Goal: Information Seeking & Learning: Learn about a topic

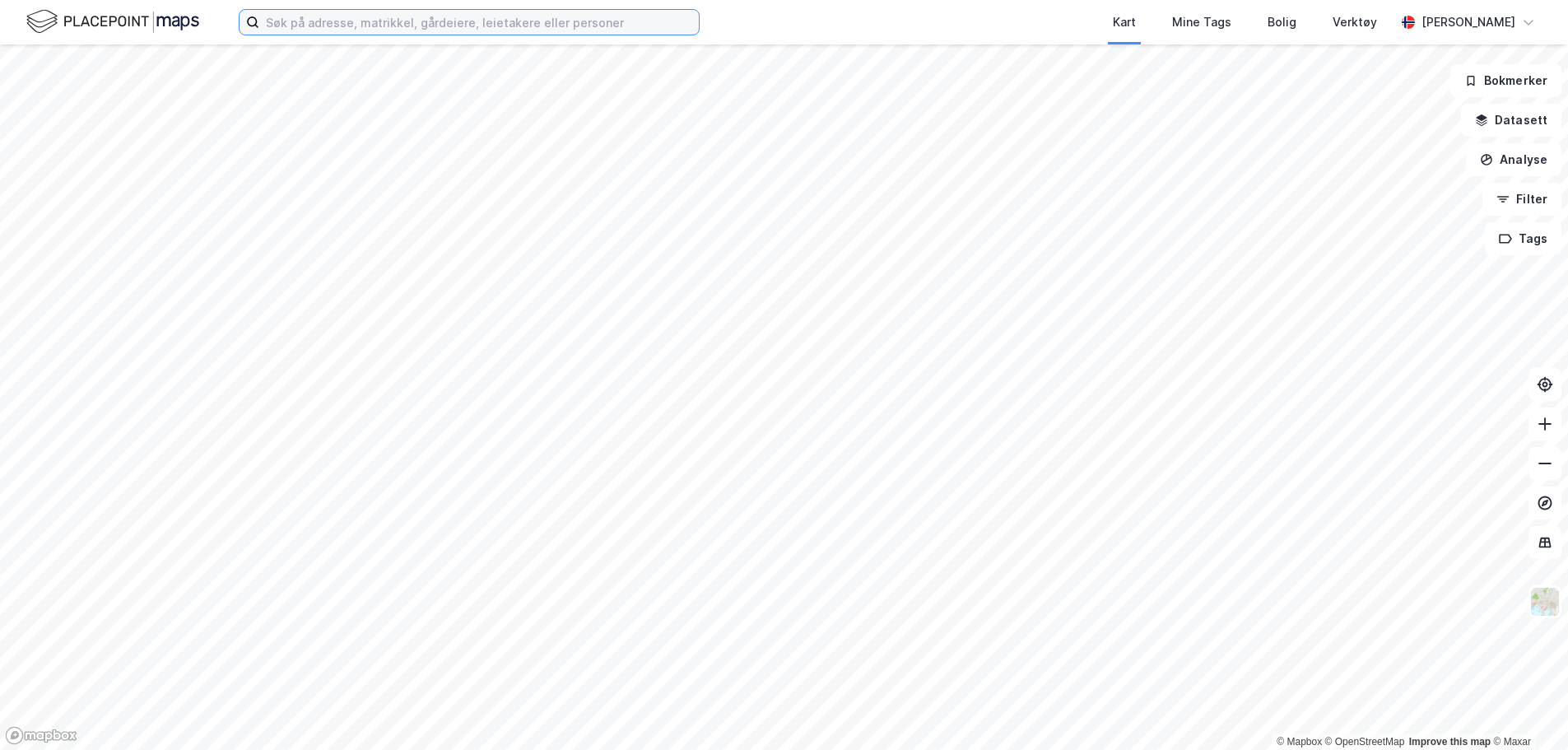
click at [321, 27] on input at bounding box center [479, 21] width 440 height 24
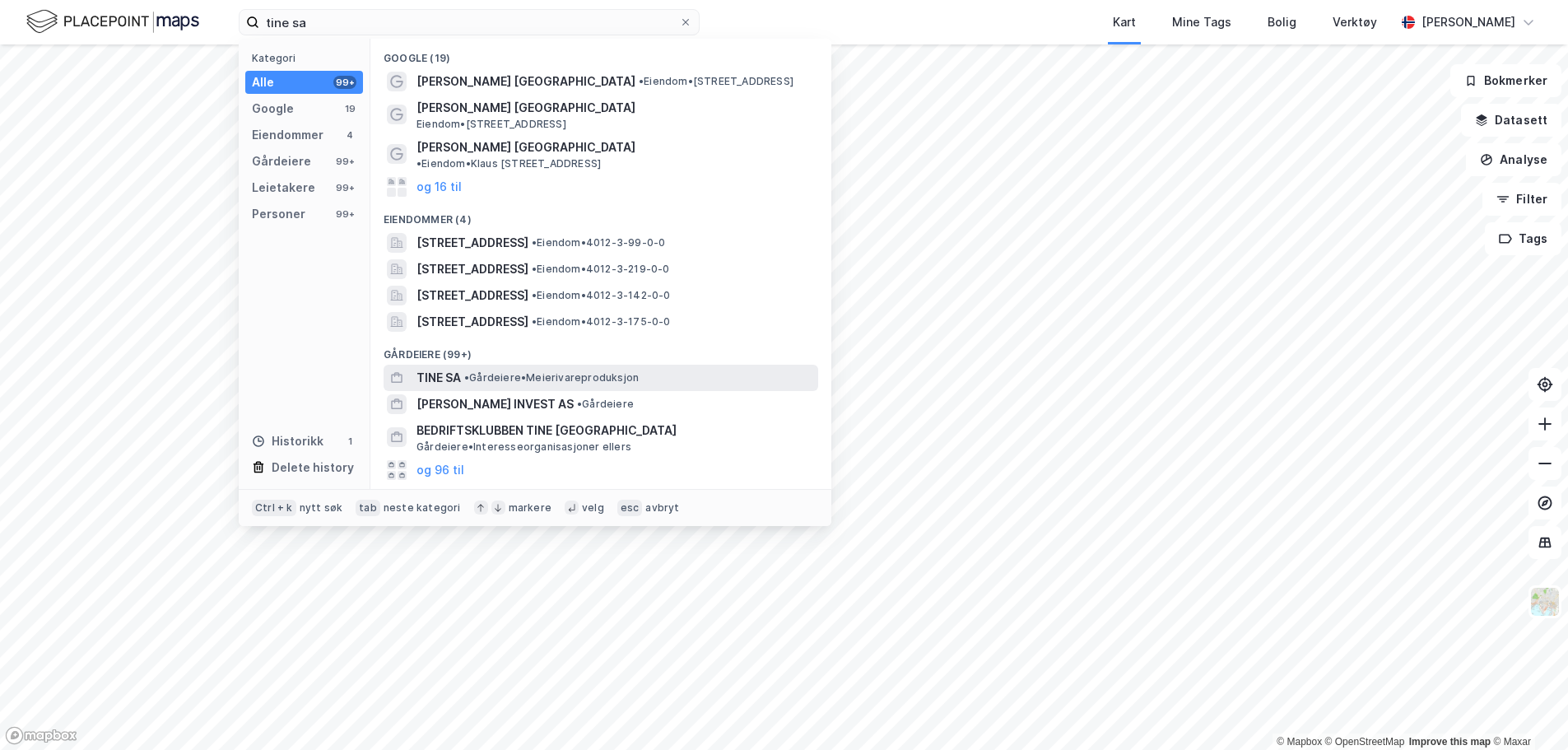
click at [465, 372] on div "TINE SA • Gårdeiere • Meierivareproduksjon" at bounding box center [615, 378] width 399 height 20
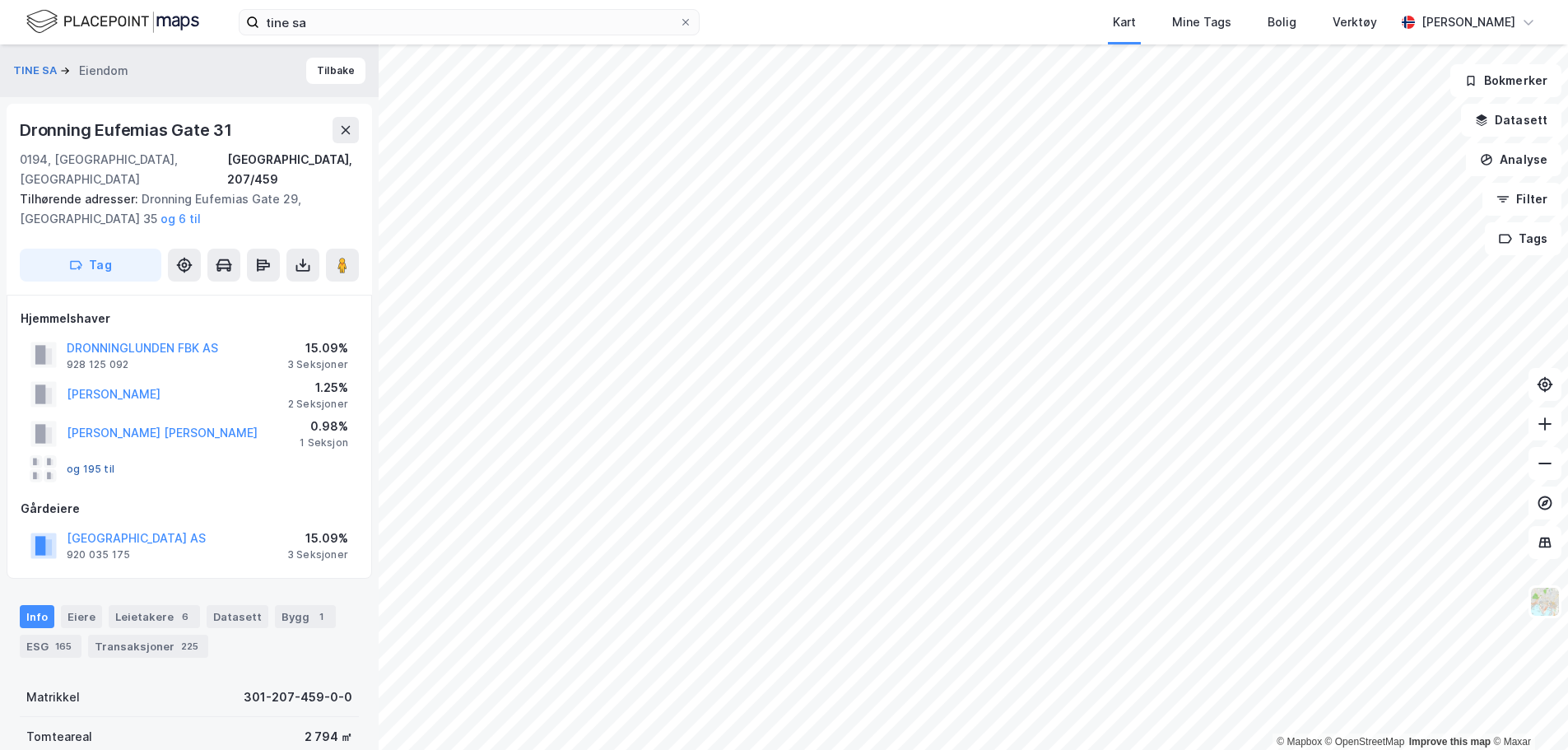
click at [0, 0] on button "og 195 til" at bounding box center [0, 0] width 0 height 0
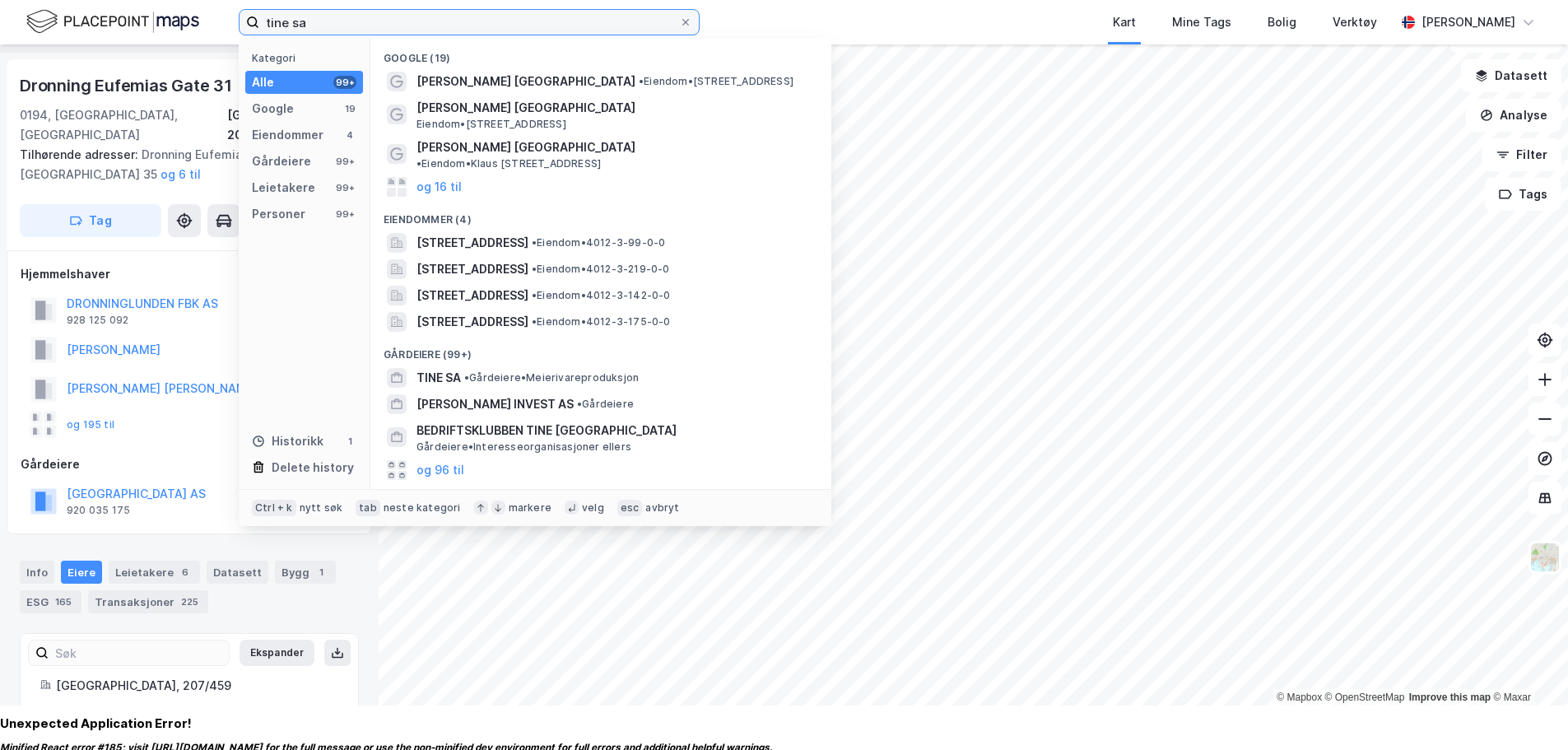
click at [337, 20] on input "tine sa" at bounding box center [469, 21] width 420 height 24
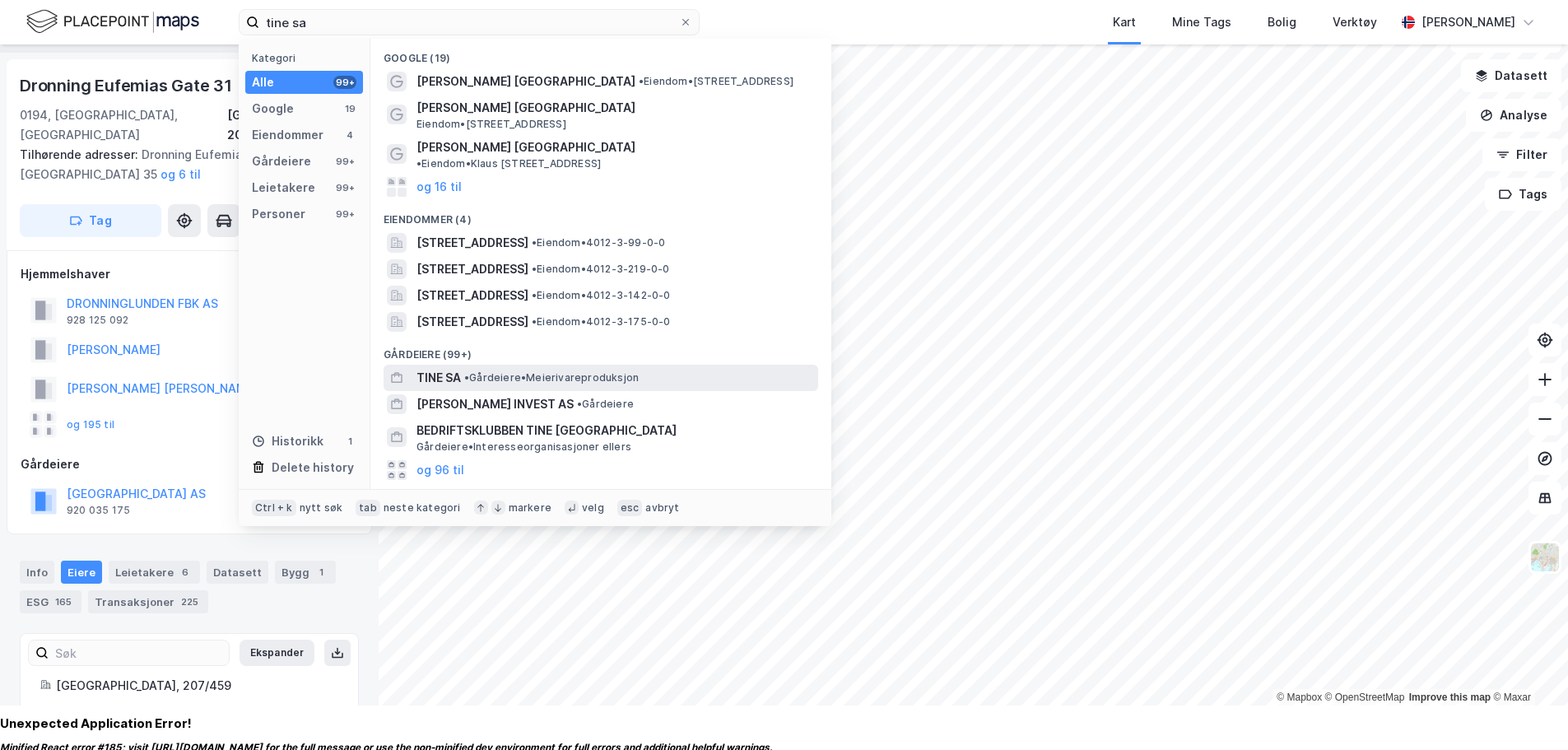
click at [506, 371] on span "• Gårdeiere • Meierivareproduksjon" at bounding box center [551, 377] width 175 height 13
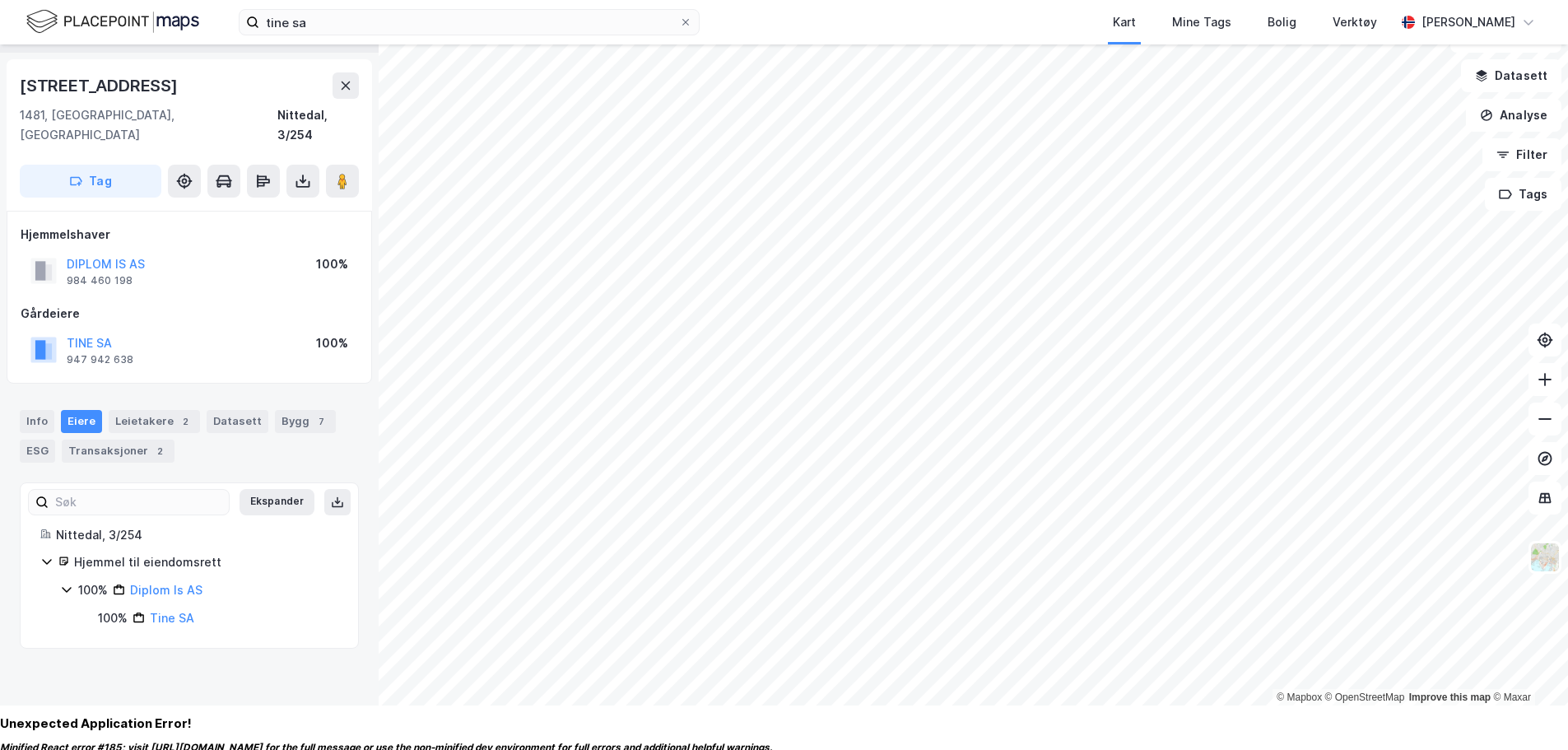
click at [1221, 730] on body "tine sa Kart Mine Tags [PERSON_NAME] Verktøy [PERSON_NAME] © Mapbox © OpenStree…" at bounding box center [784, 409] width 1568 height 906
click at [313, 25] on input "tine sa" at bounding box center [469, 21] width 420 height 24
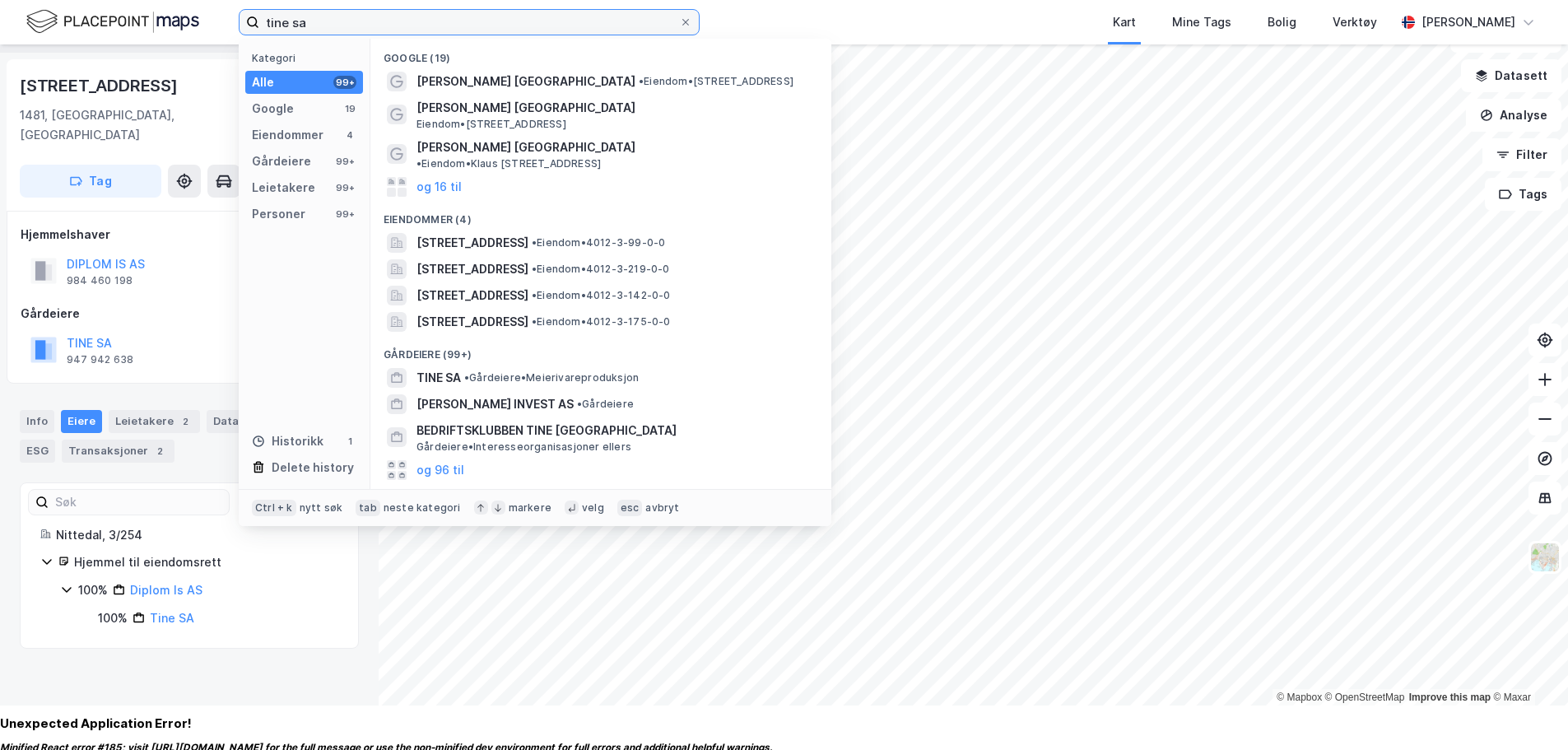
click at [313, 25] on input "tine sa" at bounding box center [469, 21] width 420 height 24
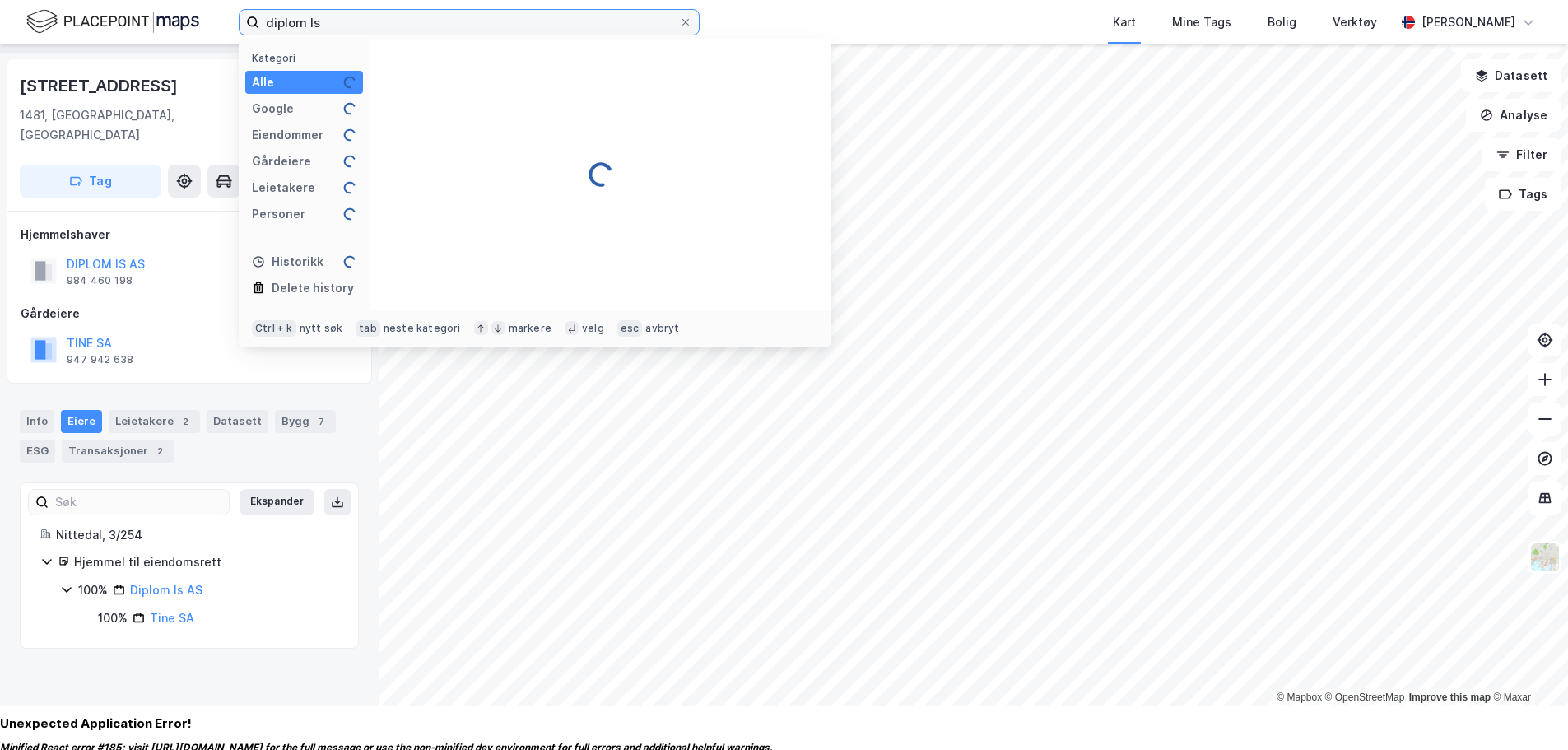
type input "diplom Is"
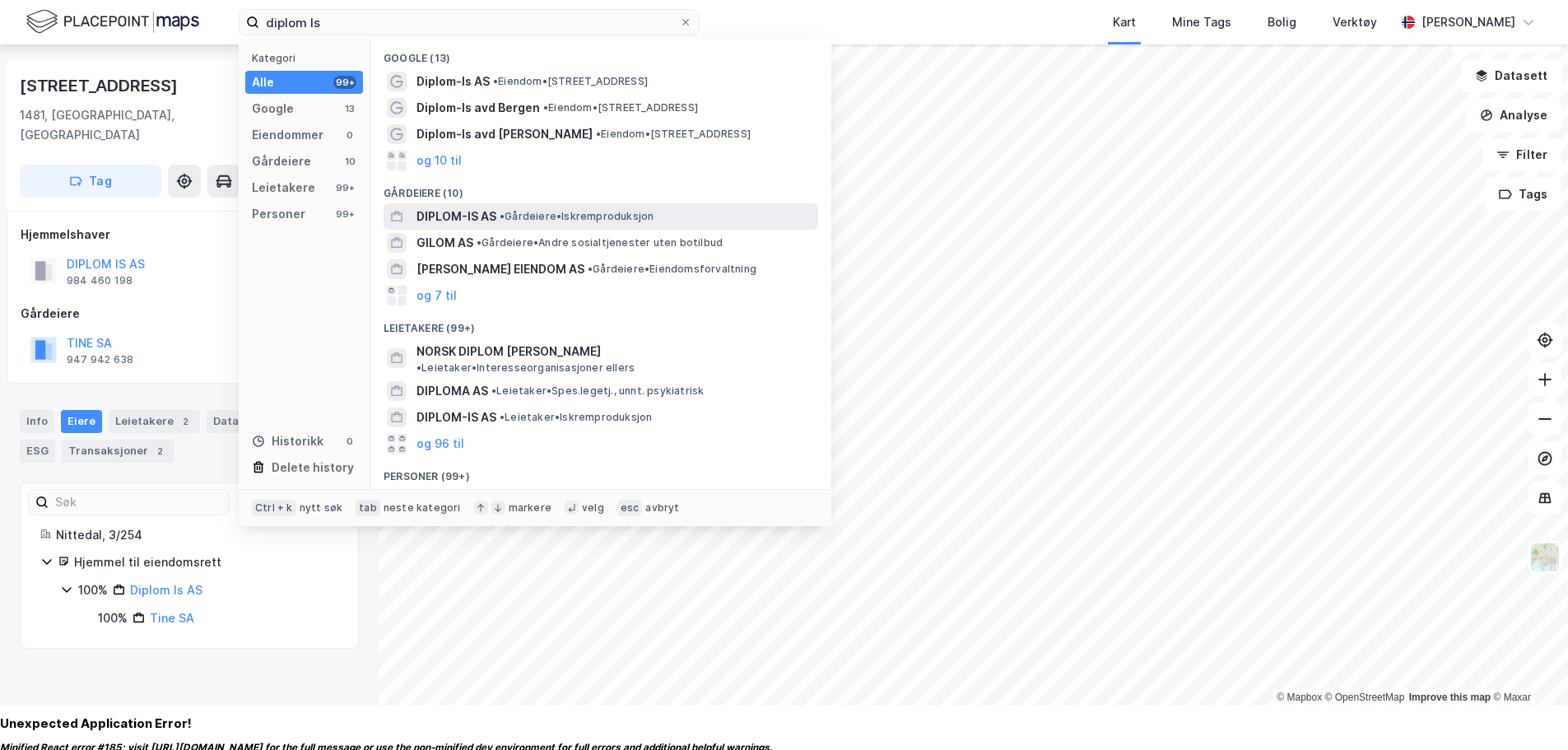
click at [473, 222] on span "DIPLOM-IS AS" at bounding box center [456, 216] width 80 height 20
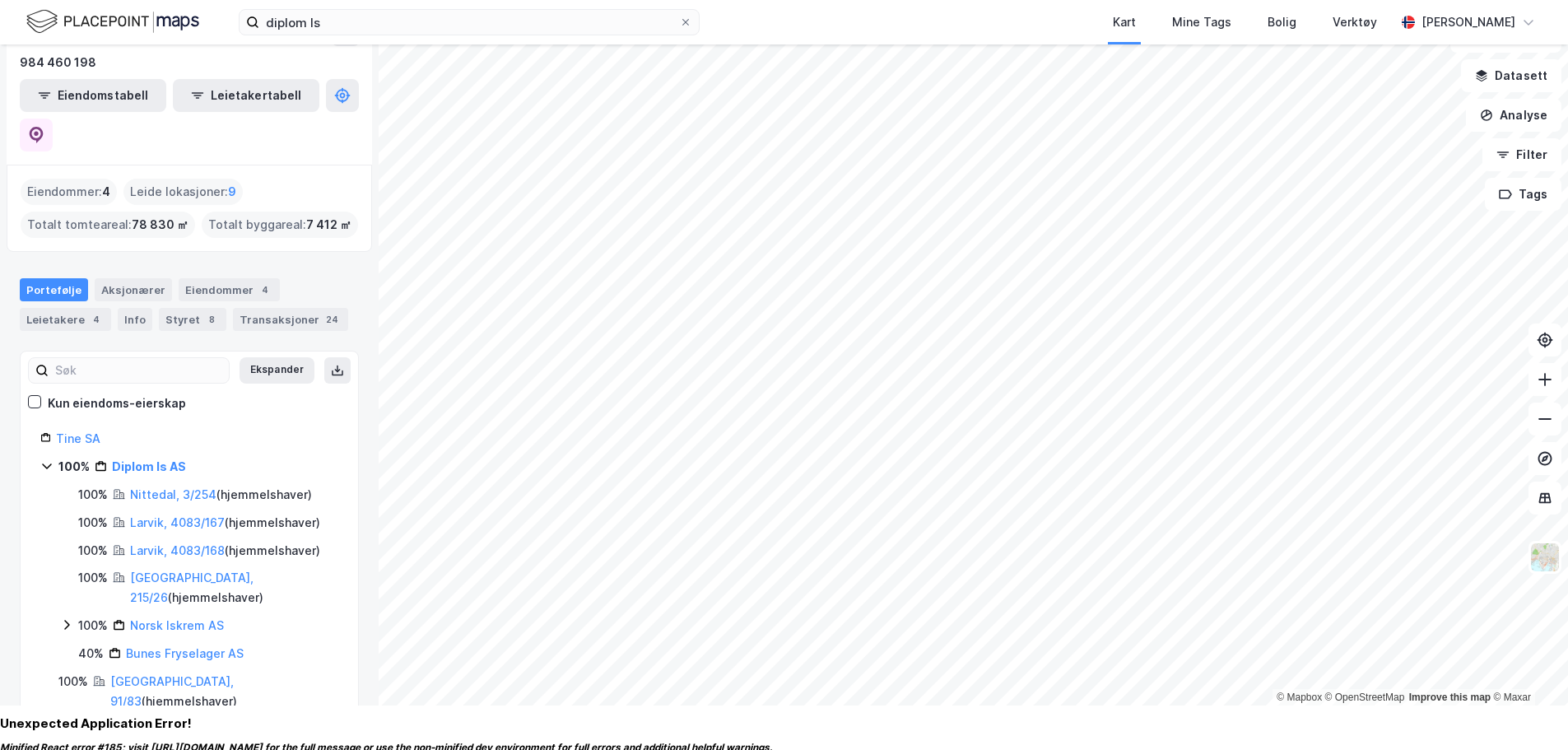
click at [165, 179] on div "Leide lokasjoner : 9" at bounding box center [183, 191] width 119 height 26
click at [97, 179] on div "Eiendommer : 4" at bounding box center [68, 191] width 97 height 26
click at [229, 182] on span "9" at bounding box center [232, 191] width 8 height 20
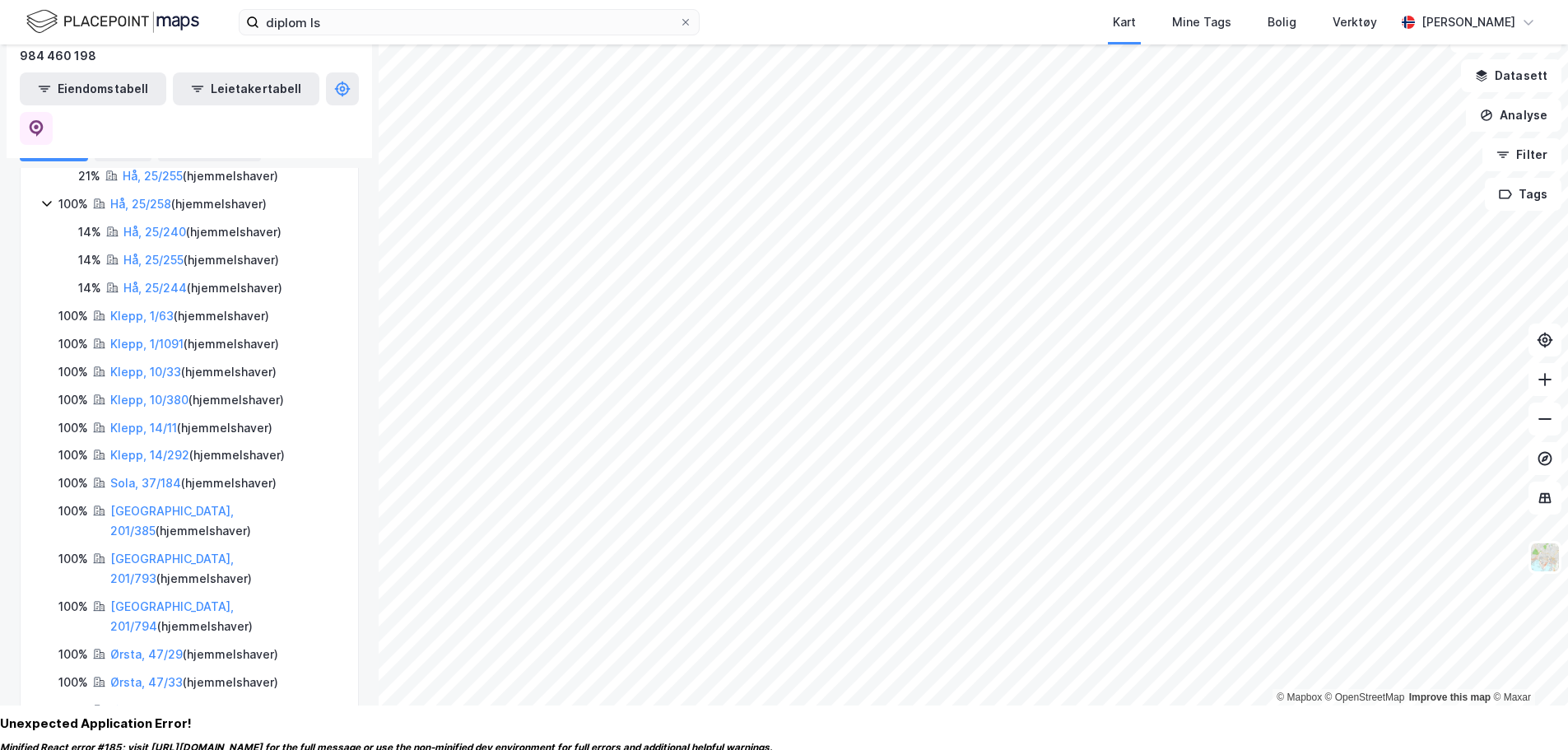
scroll to position [1234, 0]
